Goal: Task Accomplishment & Management: Manage account settings

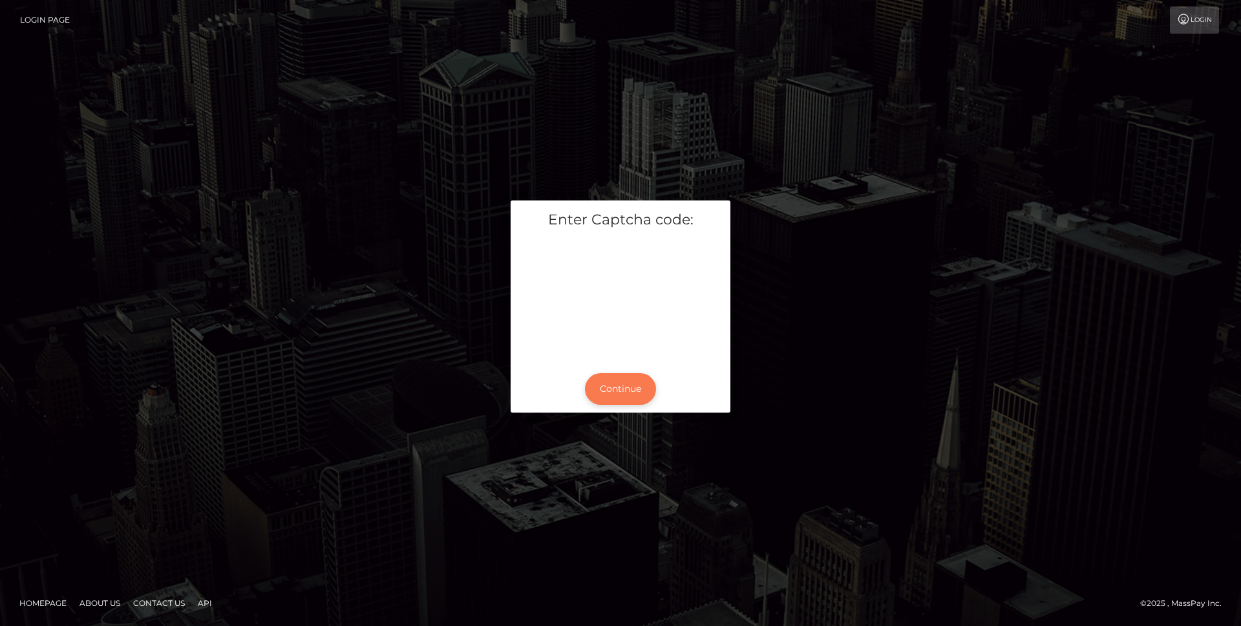
click at [632, 387] on button "Continue" at bounding box center [620, 389] width 71 height 32
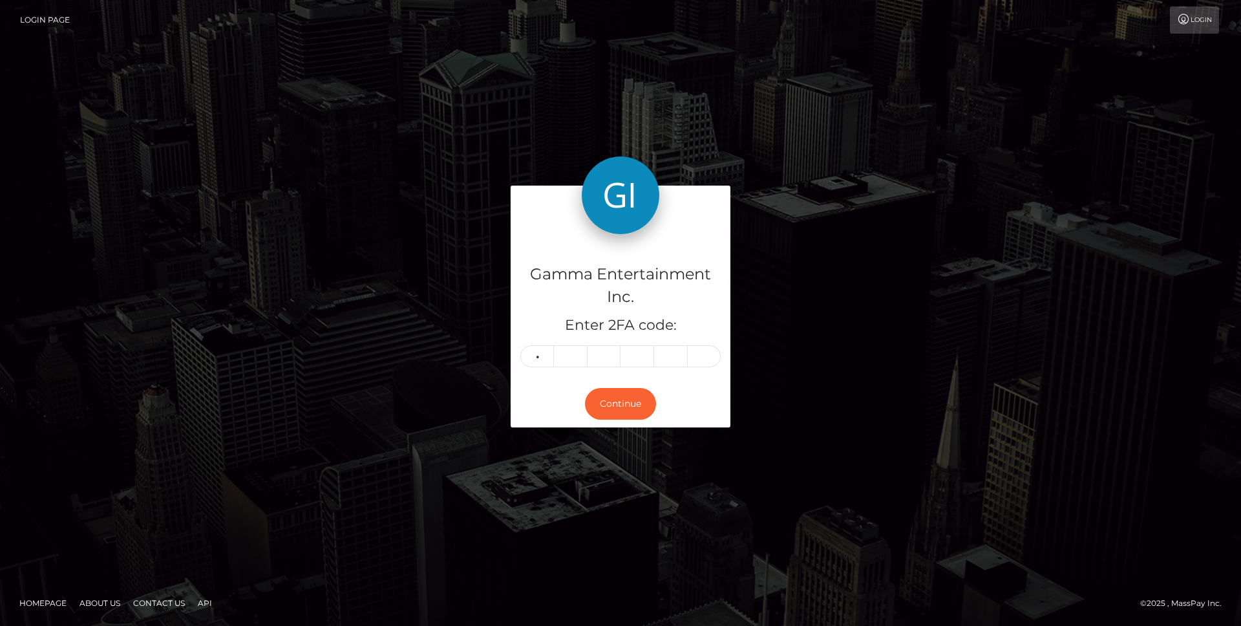
type input "3"
type input "4"
type input "1"
type input "2"
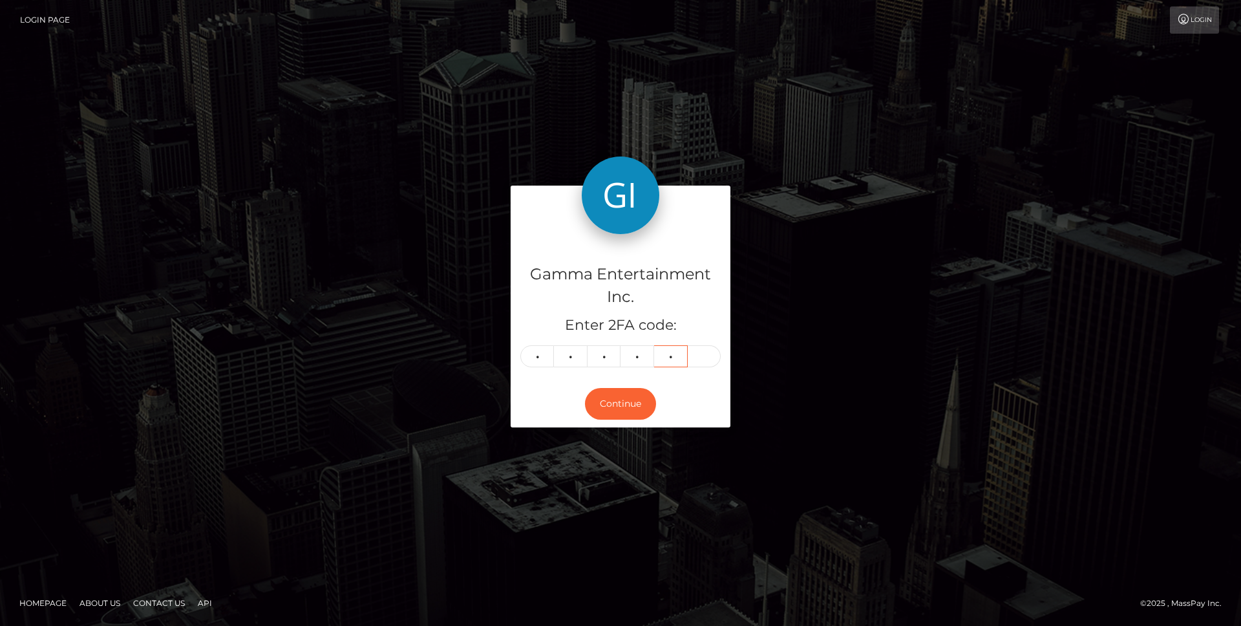
drag, startPoint x: 681, startPoint y: 357, endPoint x: 546, endPoint y: 357, distance: 135.1
click at [546, 357] on div "3 4 4 1 2" at bounding box center [620, 356] width 200 height 22
click at [604, 399] on button "Continue" at bounding box center [620, 404] width 71 height 32
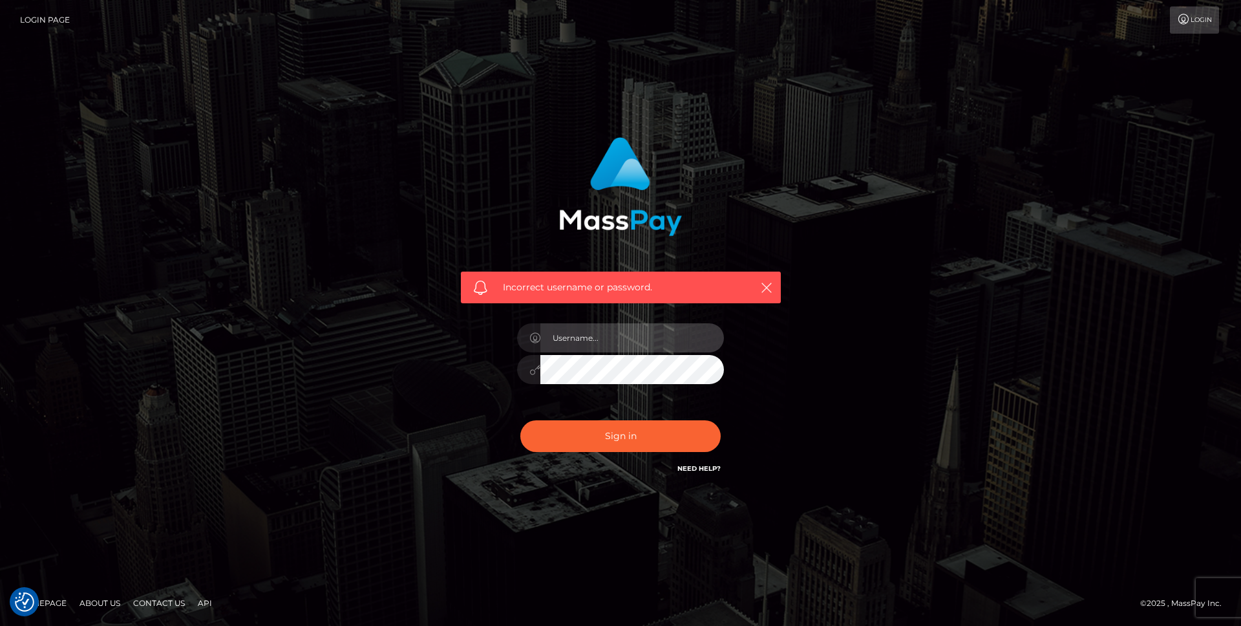
click at [582, 343] on input "text" at bounding box center [632, 337] width 184 height 29
type input "alaintet"
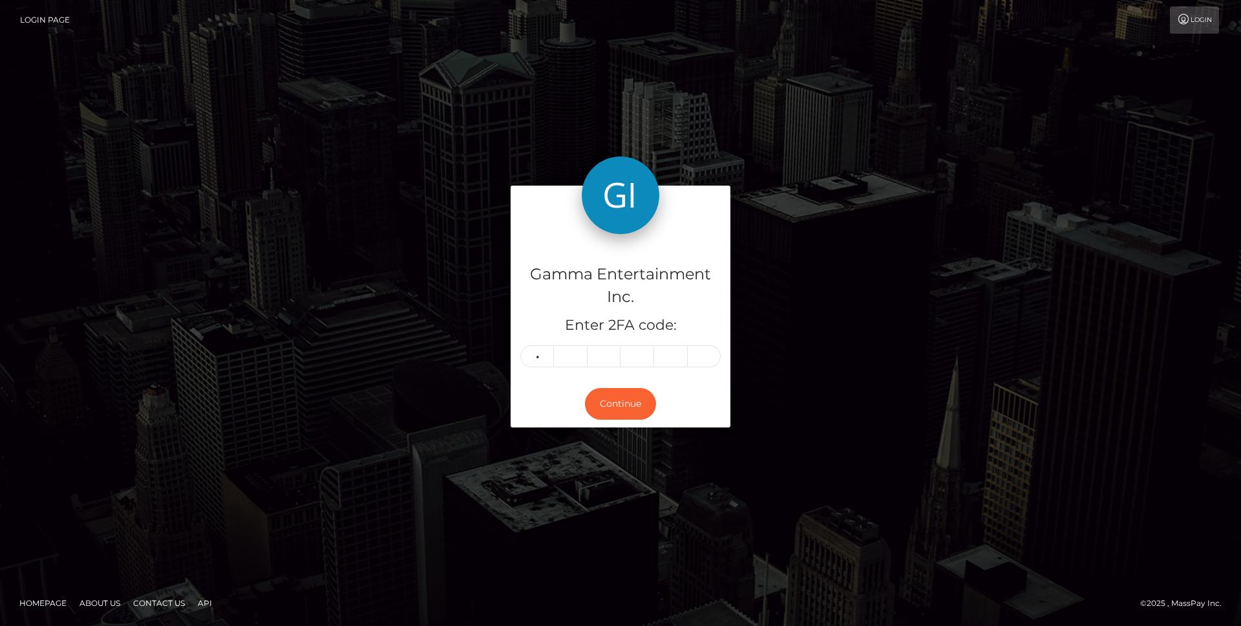
type input "3"
type input "0"
type input "4"
type input "1"
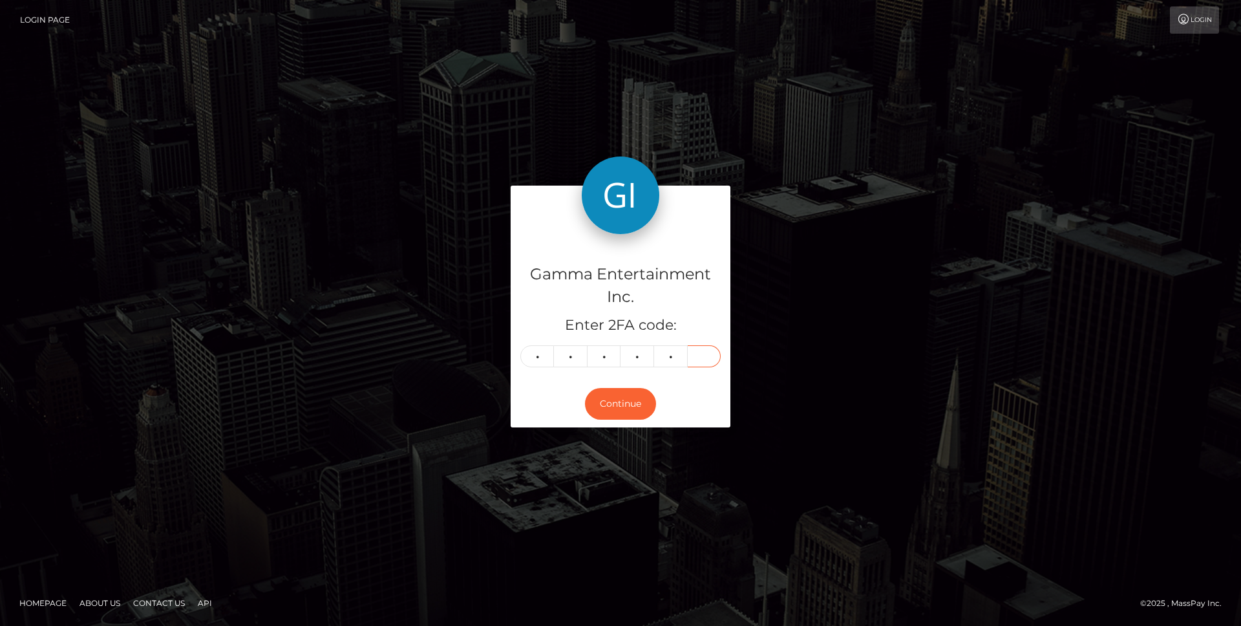
type input "2"
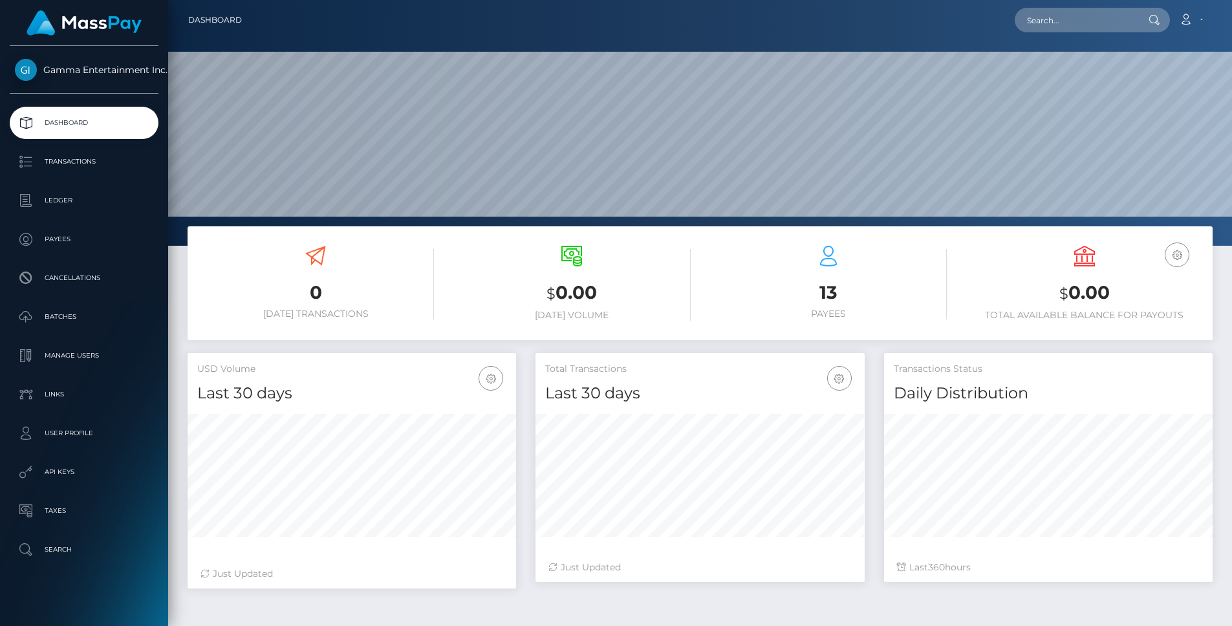
scroll to position [229, 329]
click at [75, 211] on link "Ledger" at bounding box center [84, 200] width 149 height 32
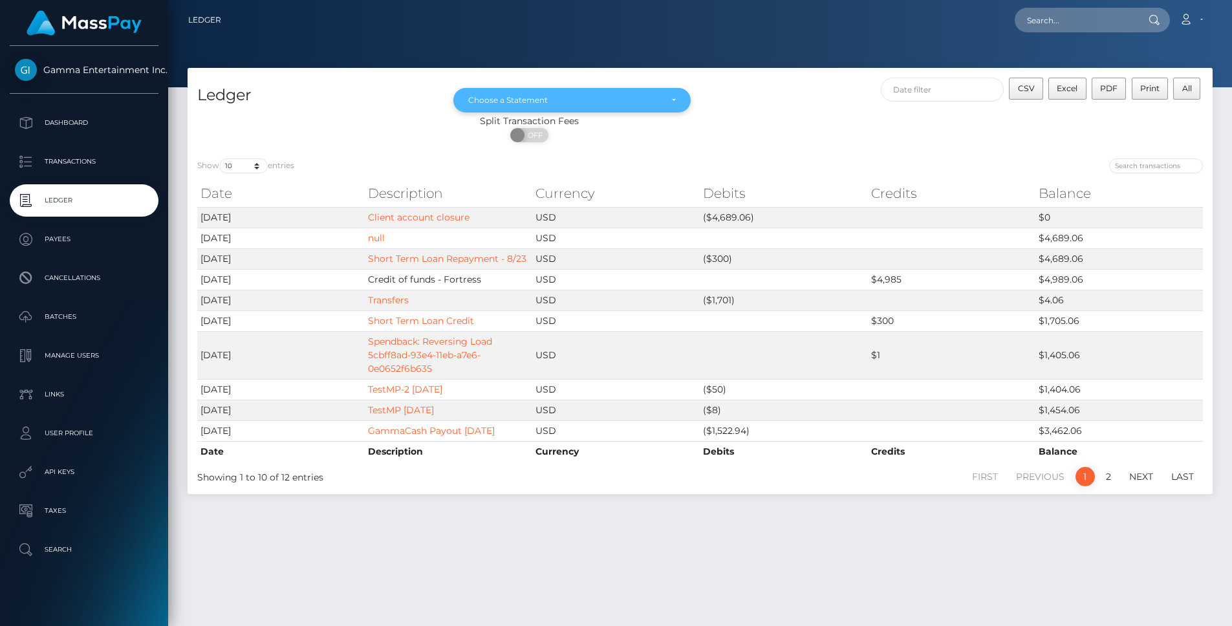
click at [574, 89] on div "Choose a Statement" at bounding box center [571, 100] width 237 height 25
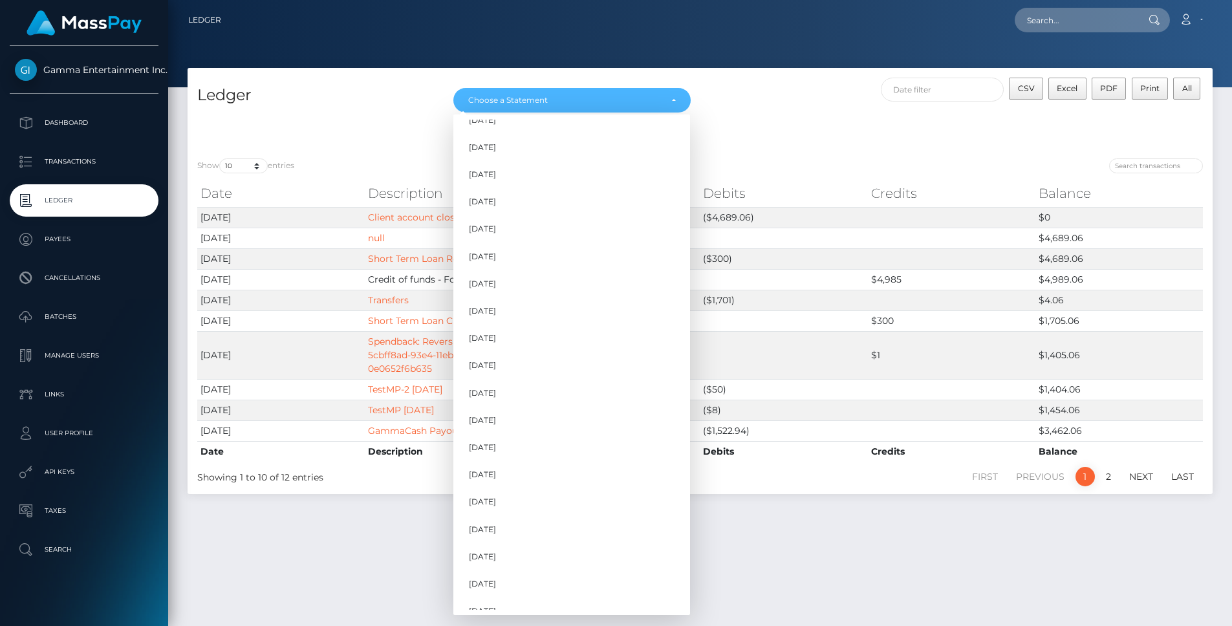
scroll to position [1010, 0]
click at [385, 513] on div "Ledger Mar 2021 Apr 2021 May 2021 Jun 2021 Jul 2021 Aug 2021 Sep 2021 Oct 2021 …" at bounding box center [699, 341] width 1063 height 546
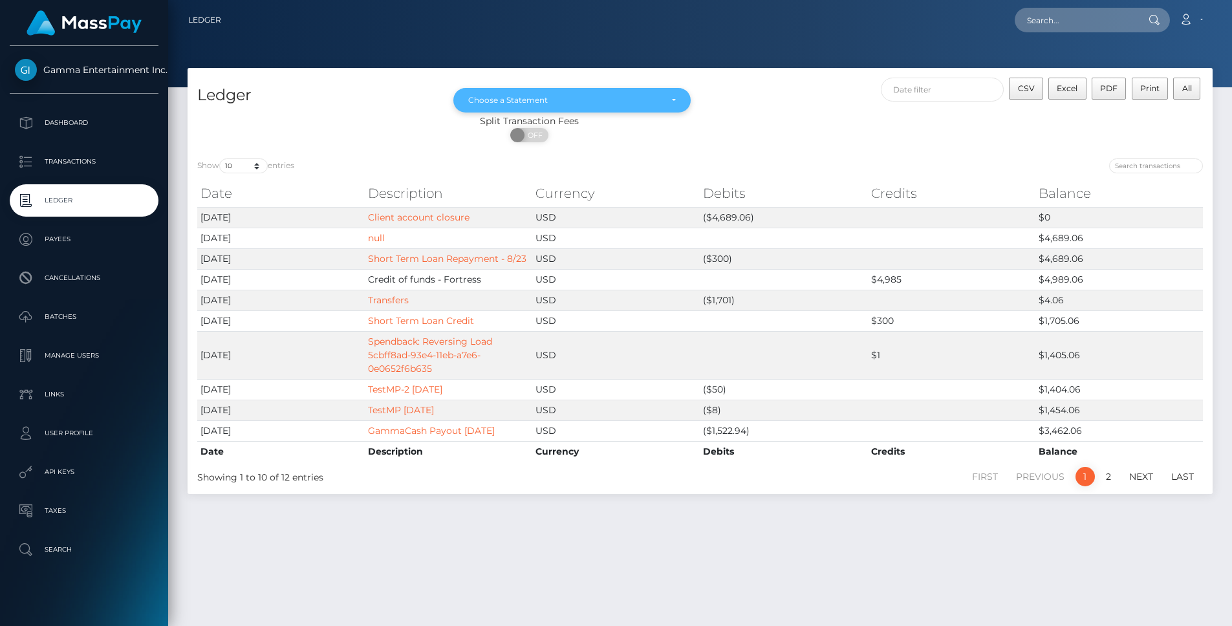
click at [553, 107] on div "Choose a Statement" at bounding box center [571, 100] width 237 height 25
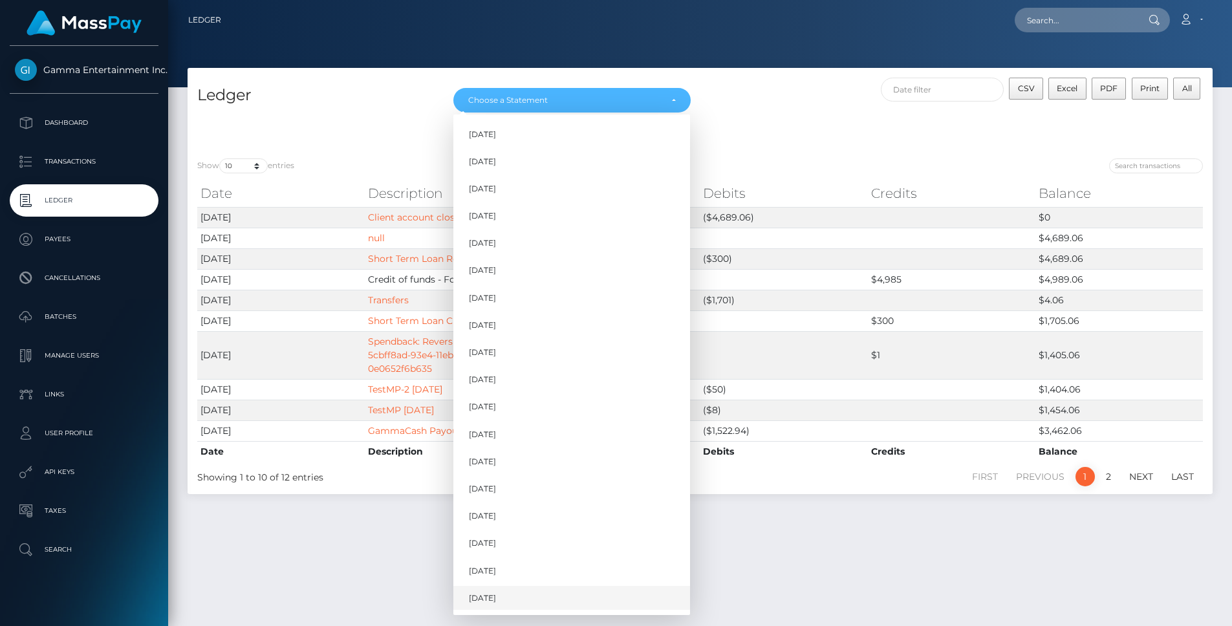
click at [487, 593] on span "Sep 2025" at bounding box center [482, 598] width 27 height 12
select select "Sep 2025"
